Goal: Information Seeking & Learning: Learn about a topic

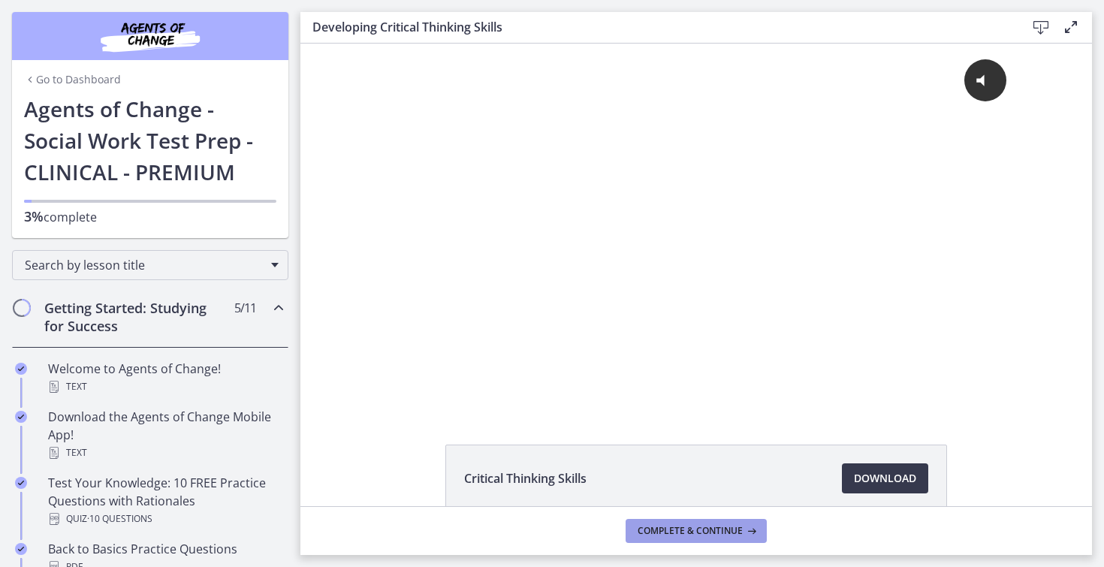
click at [705, 527] on span "Complete & continue" at bounding box center [689, 531] width 105 height 12
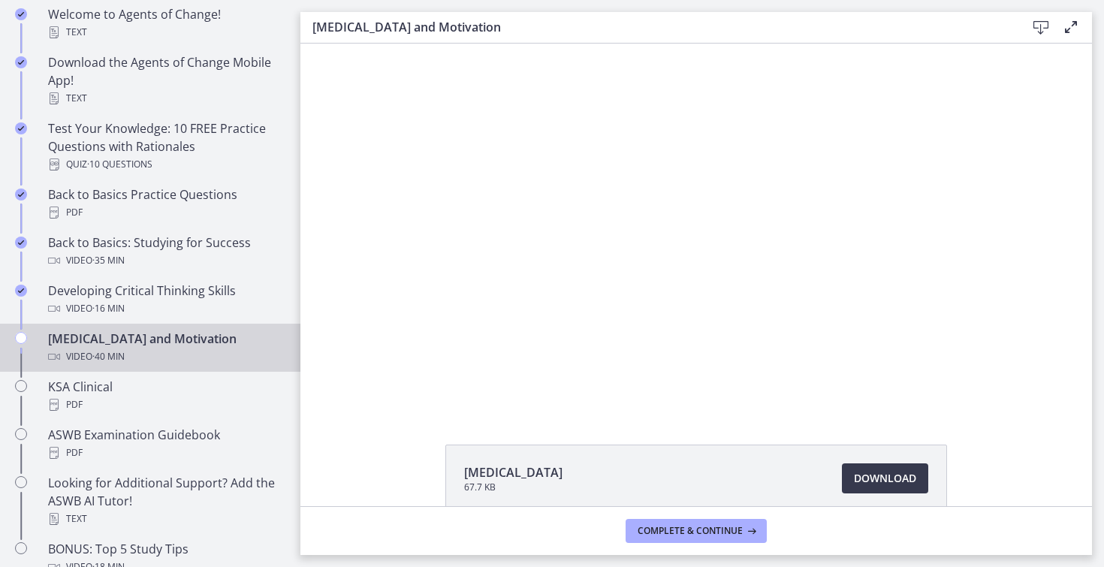
scroll to position [355, 0]
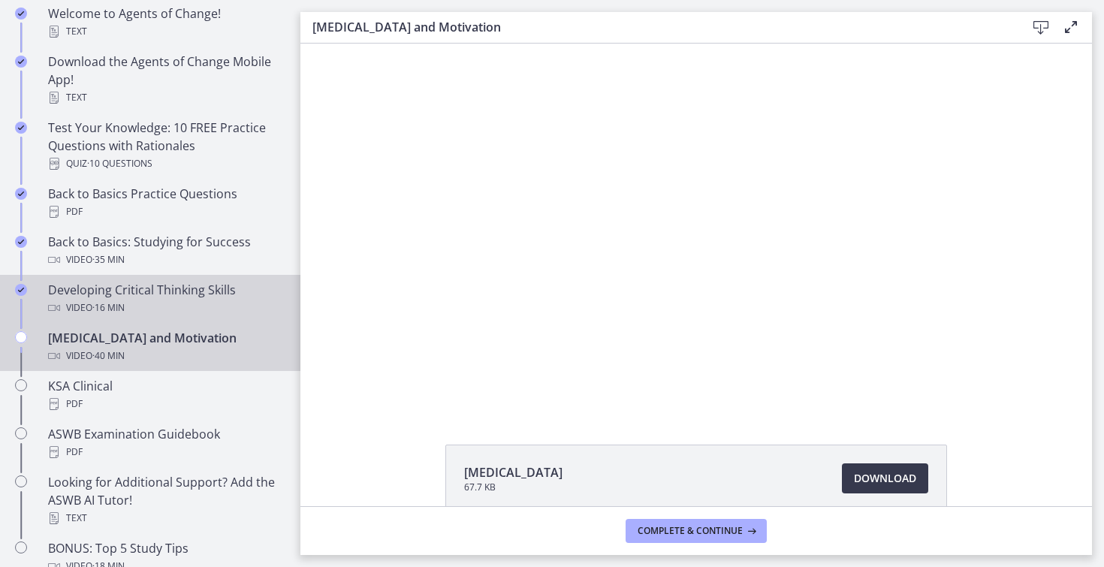
click at [190, 299] on div "Video · 16 min" at bounding box center [165, 308] width 234 height 18
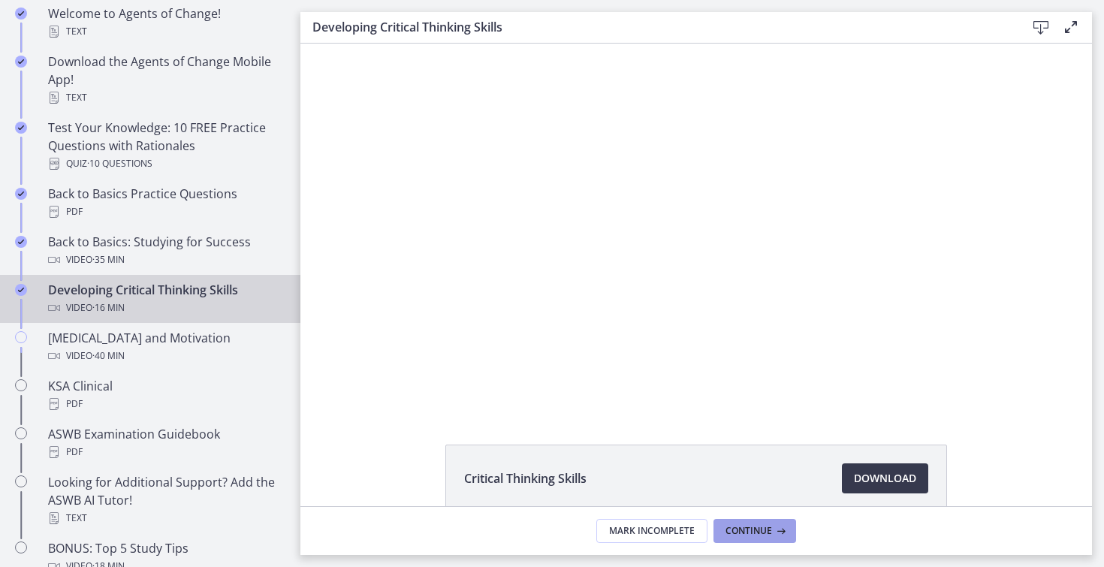
click at [773, 530] on icon at bounding box center [779, 531] width 15 height 12
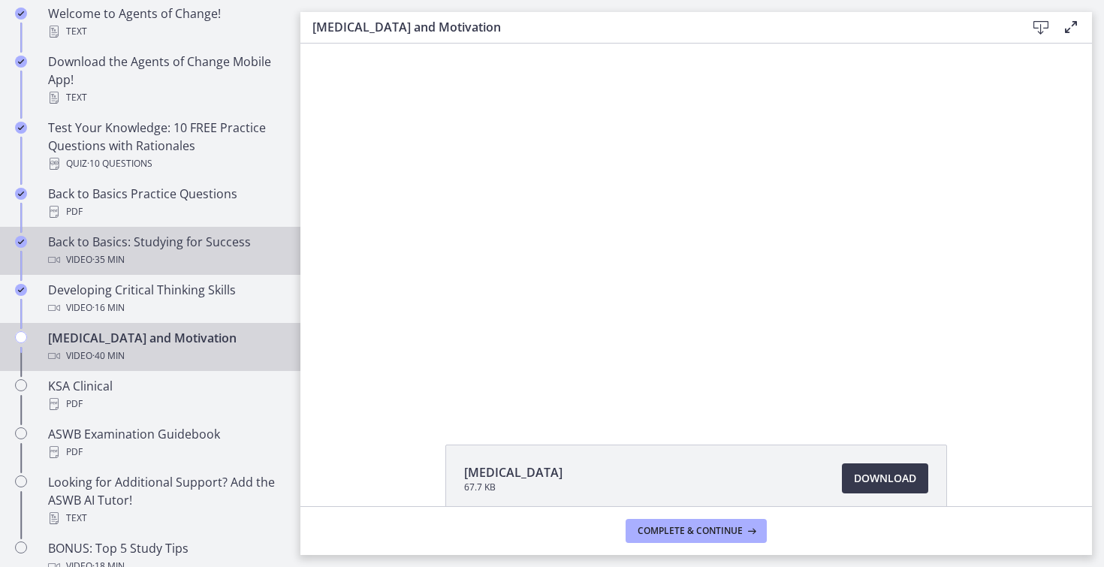
click at [231, 246] on div "Back to Basics: Studying for Success Video · 35 min" at bounding box center [165, 251] width 234 height 36
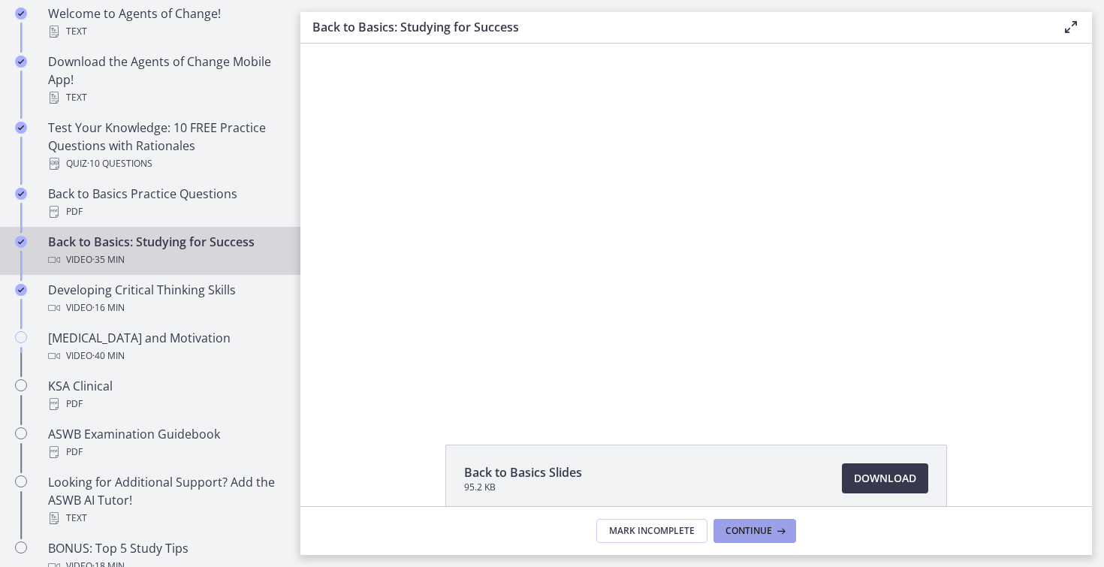
click at [753, 528] on span "Continue" at bounding box center [748, 531] width 47 height 12
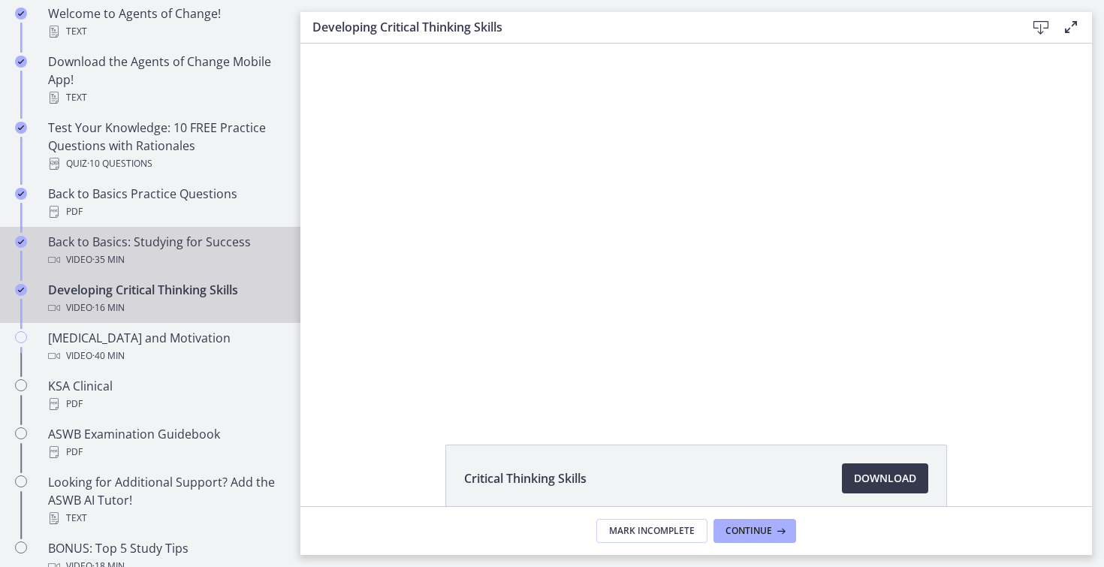
click at [134, 246] on div "Back to Basics: Studying for Success Video · 35 min" at bounding box center [165, 251] width 234 height 36
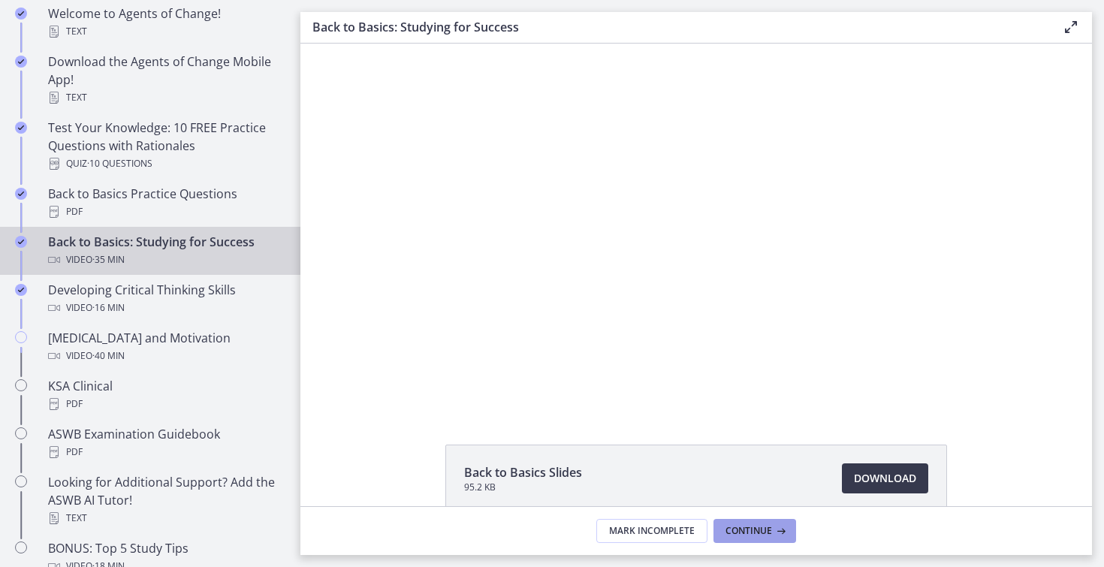
click at [740, 531] on span "Continue" at bounding box center [748, 531] width 47 height 12
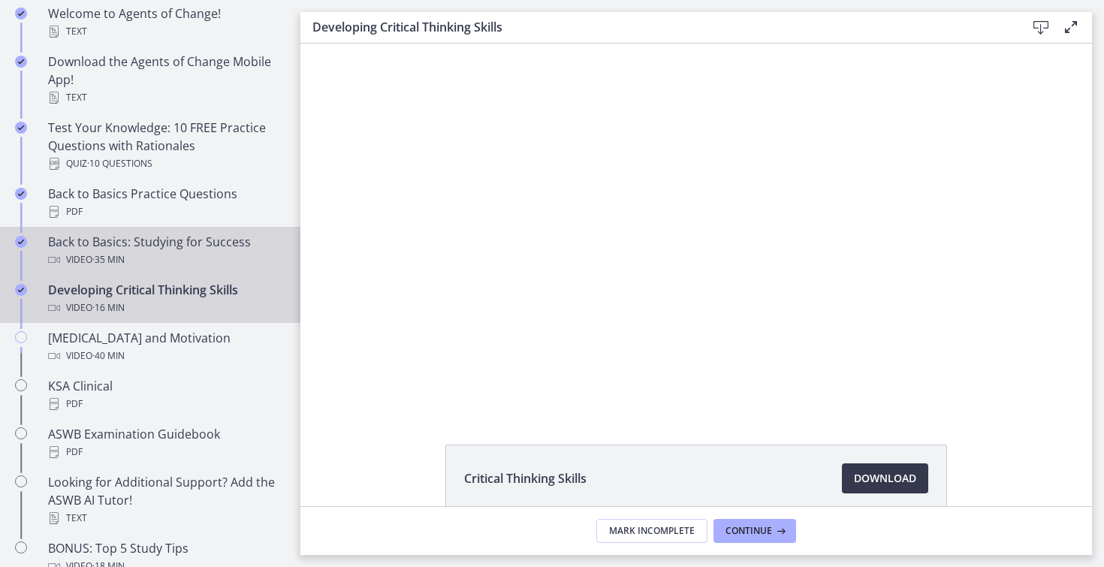
click at [206, 251] on div "Video · 35 min" at bounding box center [165, 260] width 234 height 18
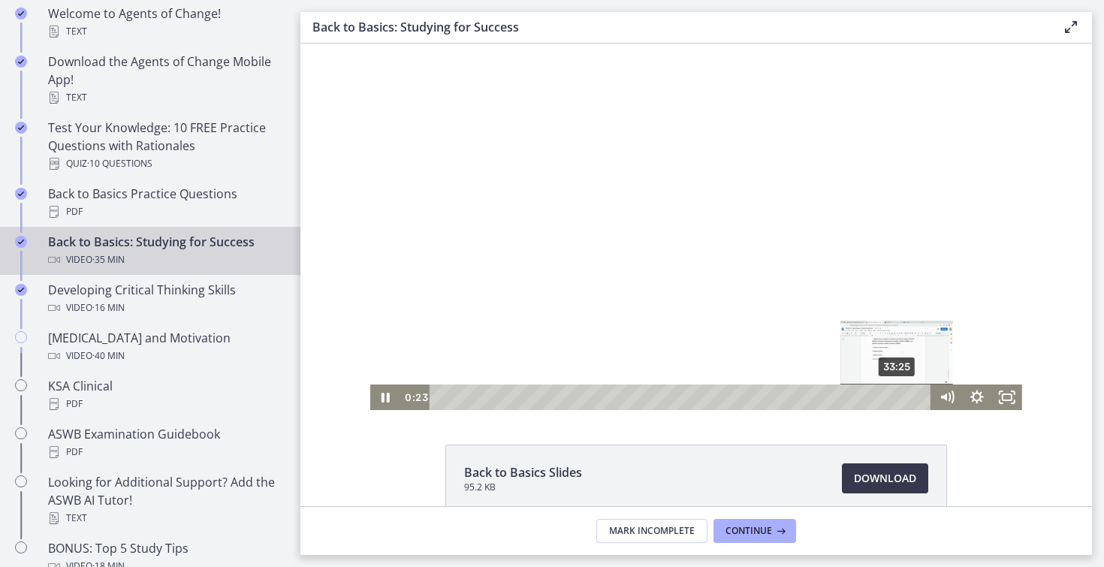
click at [892, 397] on div "33:25" at bounding box center [682, 397] width 484 height 26
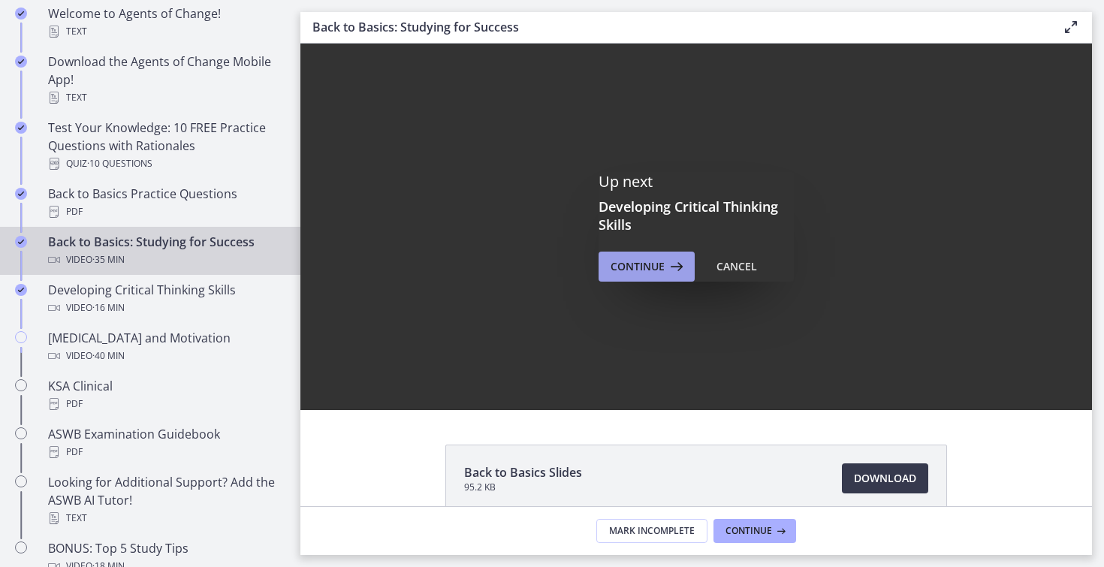
click at [646, 259] on span "Continue" at bounding box center [637, 267] width 54 height 18
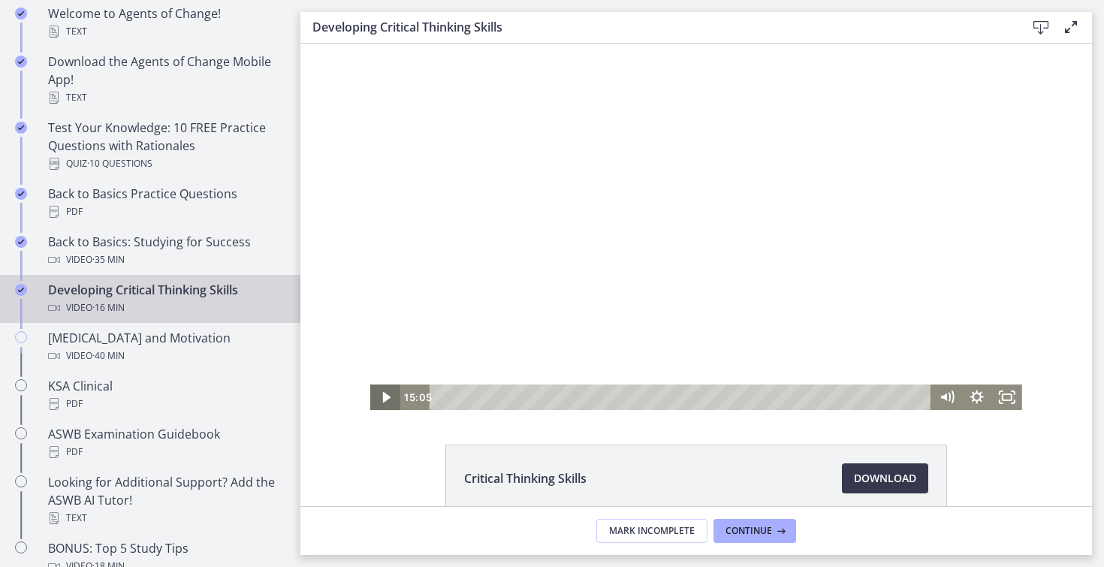
click at [383, 396] on icon "Play Video" at bounding box center [387, 397] width 8 height 11
click at [860, 396] on div "14:09" at bounding box center [682, 397] width 484 height 26
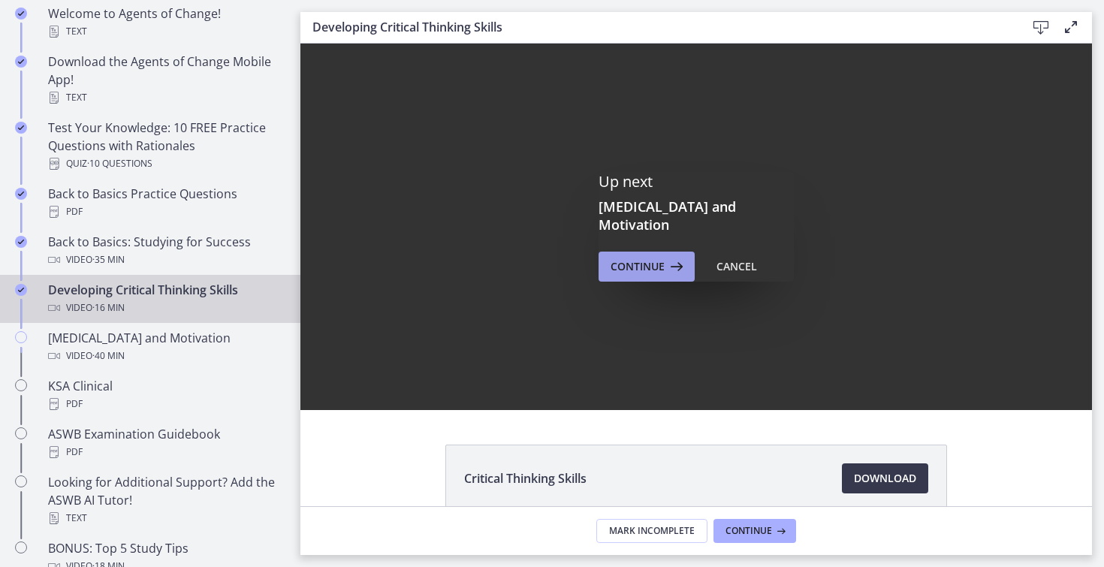
click at [620, 260] on span "Continue" at bounding box center [637, 267] width 54 height 18
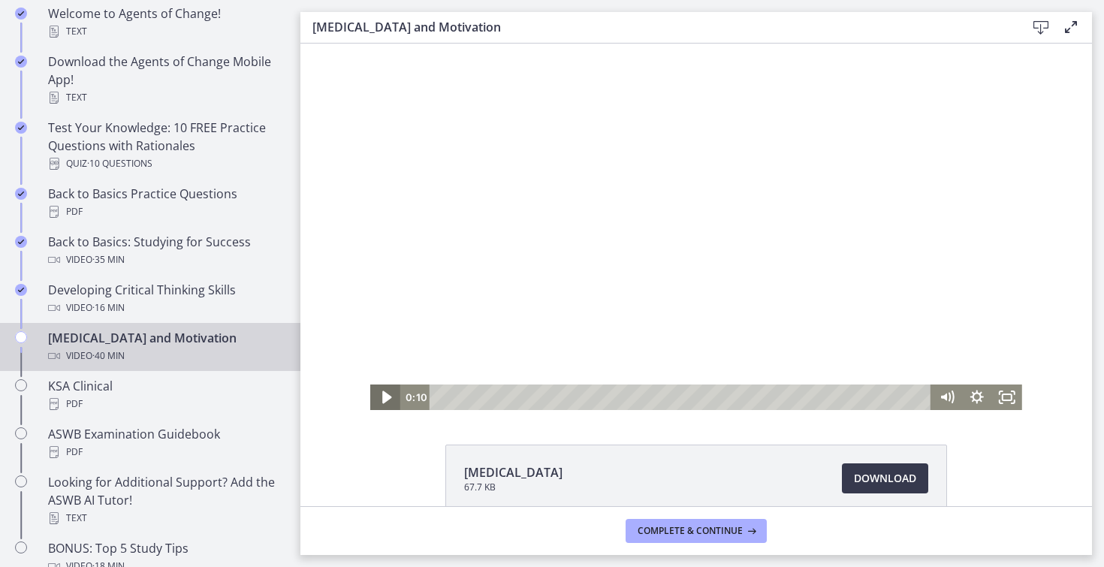
click at [379, 402] on icon "Play Video" at bounding box center [387, 397] width 36 height 31
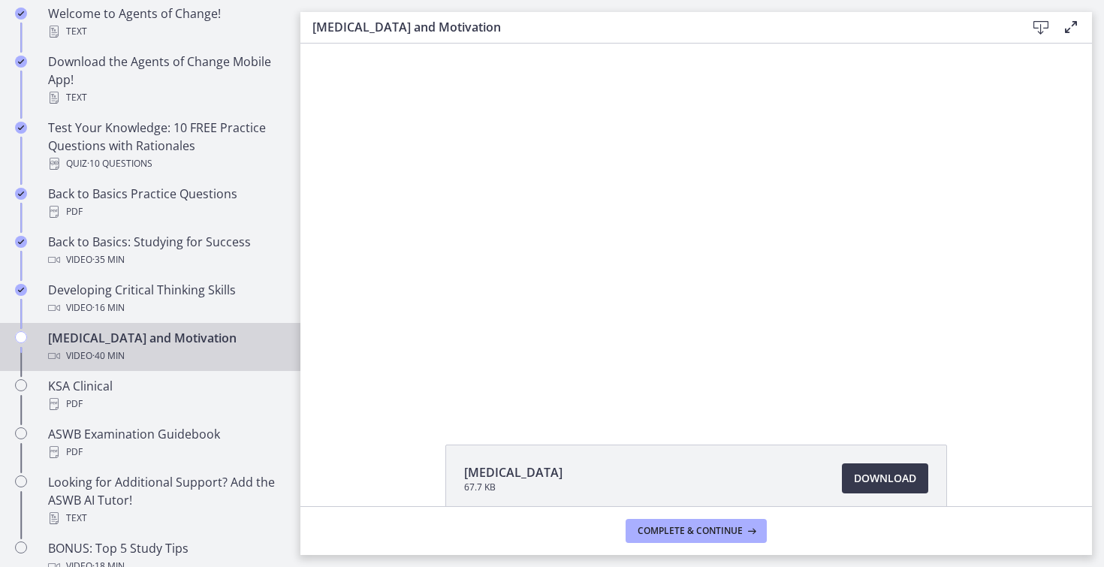
click at [1071, 29] on icon at bounding box center [1071, 27] width 18 height 18
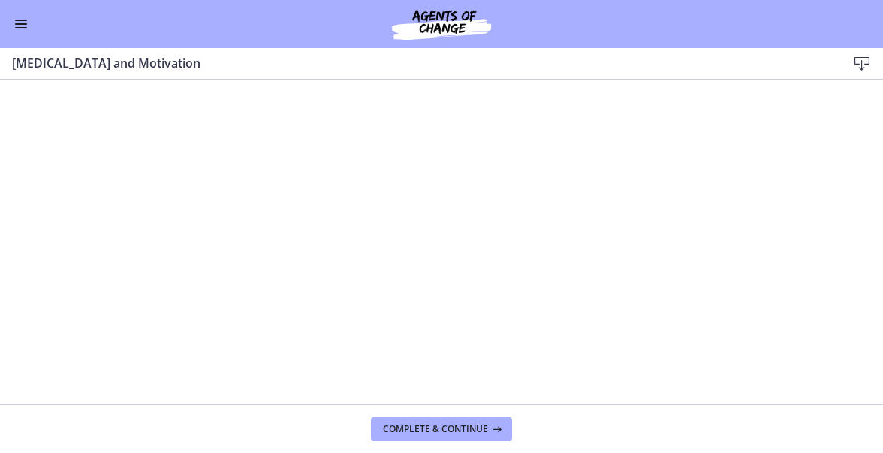
scroll to position [59, 0]
